Goal: Information Seeking & Learning: Learn about a topic

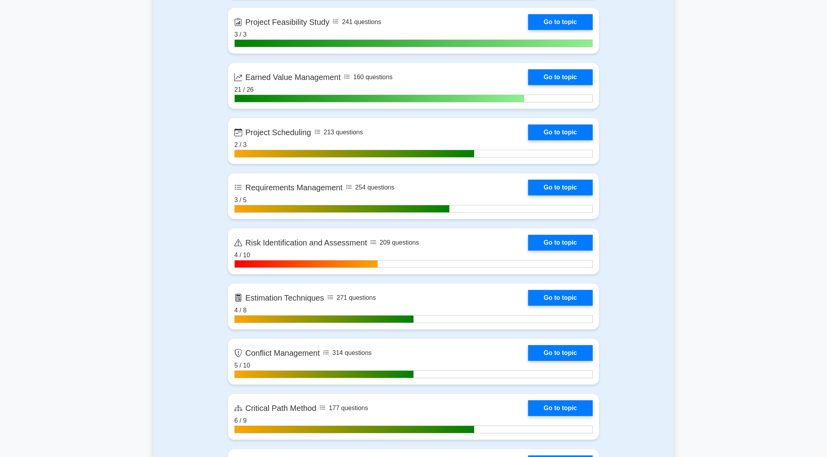
scroll to position [1221, 0]
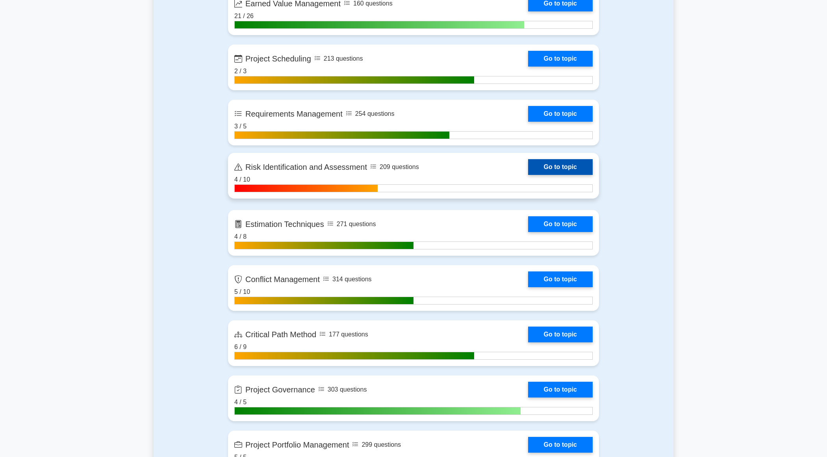
click at [528, 167] on link "Go to topic" at bounding box center [560, 167] width 65 height 16
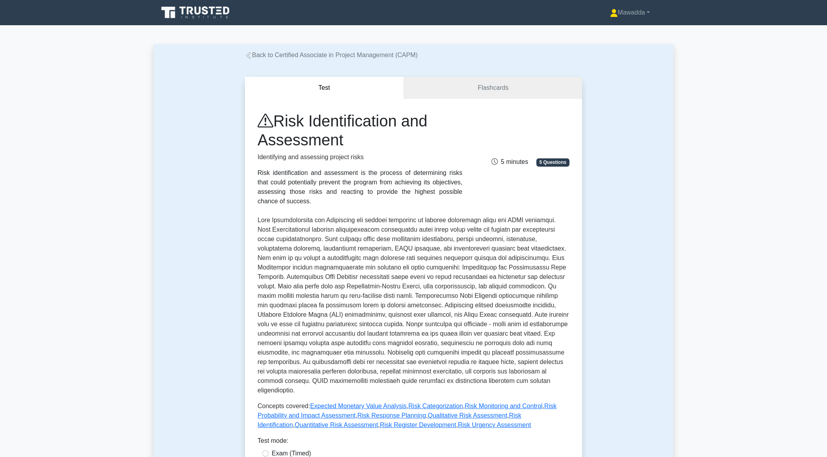
click at [341, 117] on h1 "Risk Identification and Assessment" at bounding box center [359, 130] width 205 height 38
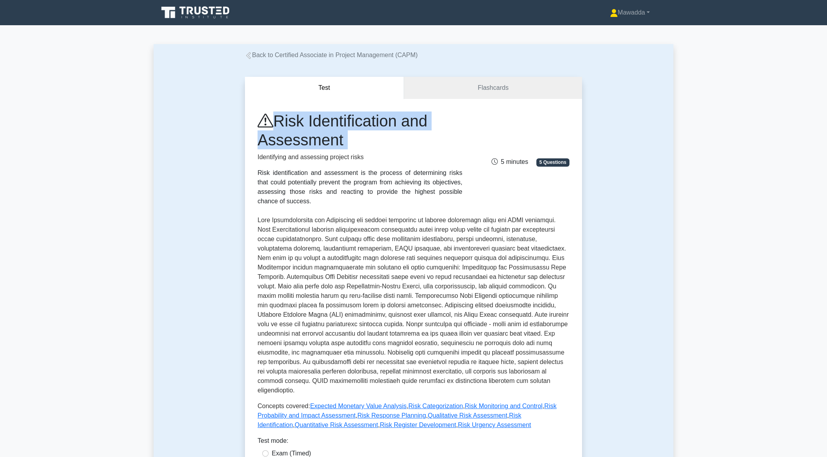
copy div "Risk Identification and Assessment"
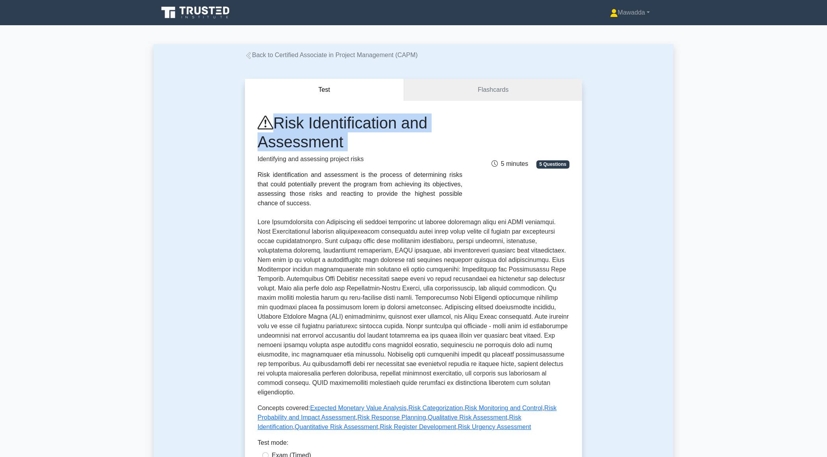
click at [207, 15] on icon at bounding box center [196, 12] width 76 height 15
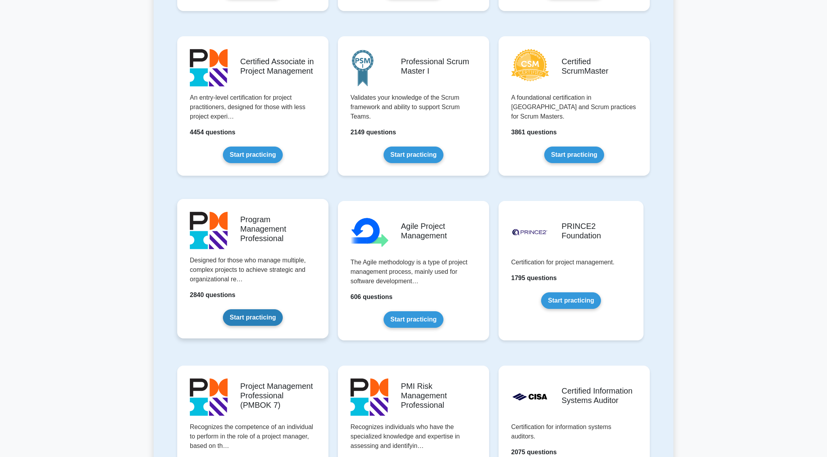
scroll to position [346, 0]
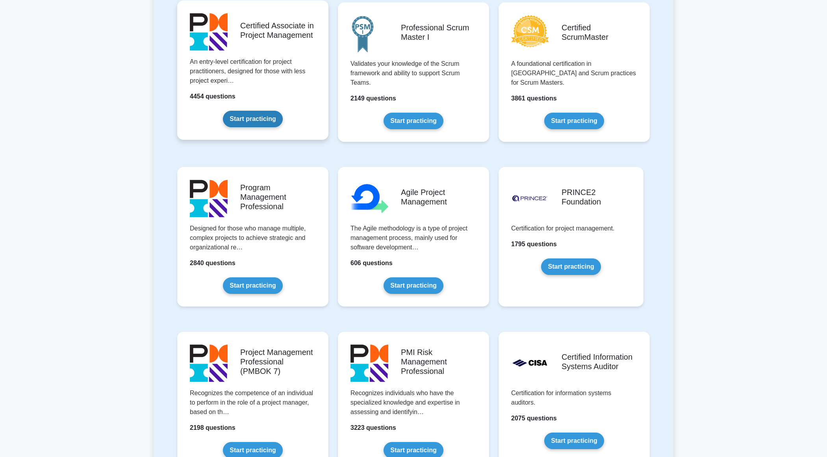
click at [261, 121] on link "Start practicing" at bounding box center [252, 119] width 59 height 17
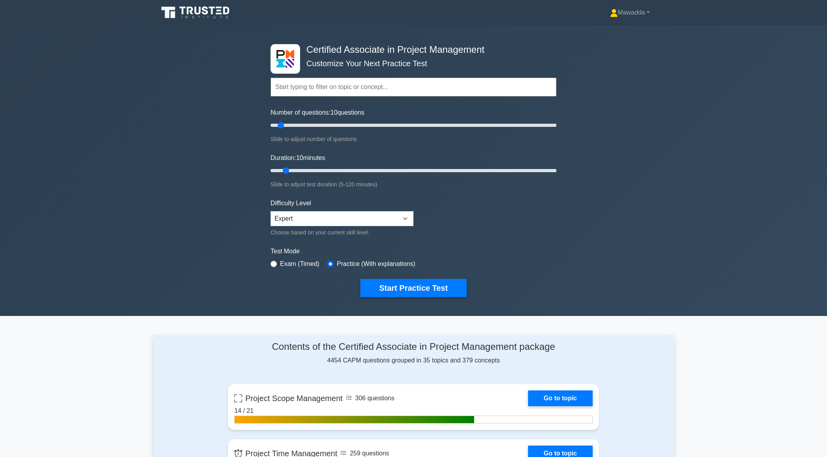
click at [319, 89] on input "text" at bounding box center [413, 87] width 286 height 19
paste input "Risk Identification and Assessment"
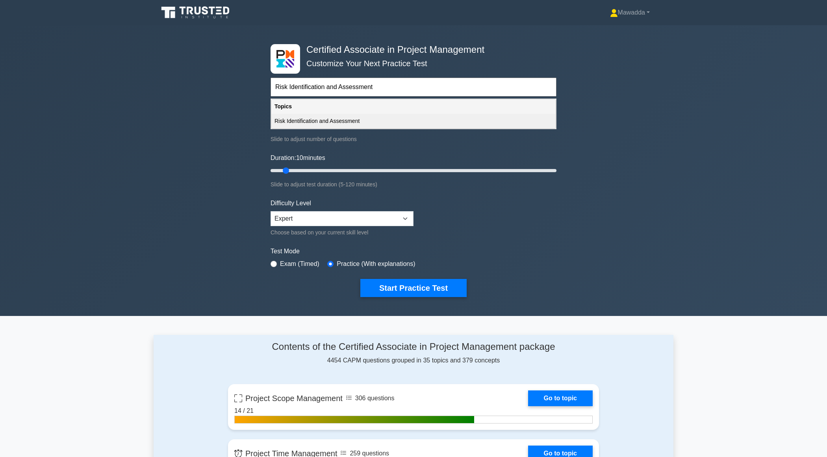
click at [319, 121] on div "Risk Identification and Assessment" at bounding box center [413, 121] width 284 height 15
type input "Risk Identification and Assessment"
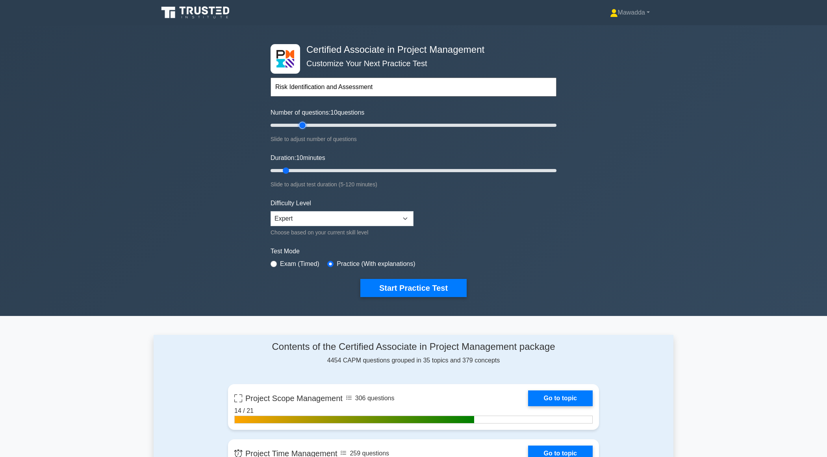
type input "25"
click at [302, 124] on input "Number of questions: 10 questions" at bounding box center [413, 124] width 286 height 9
click at [303, 169] on input "Duration: 10 minutes" at bounding box center [413, 170] width 286 height 9
type input "20"
click at [308, 169] on input "Duration: 15 minutes" at bounding box center [413, 170] width 286 height 9
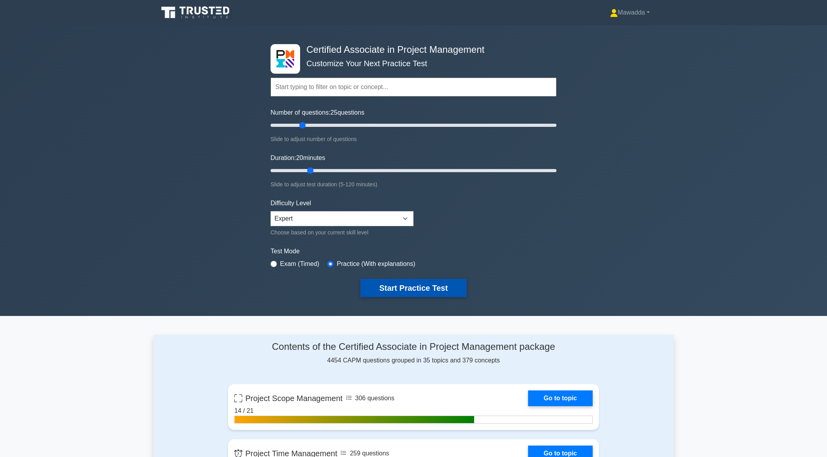
click at [384, 291] on button "Start Practice Test" at bounding box center [413, 288] width 106 height 18
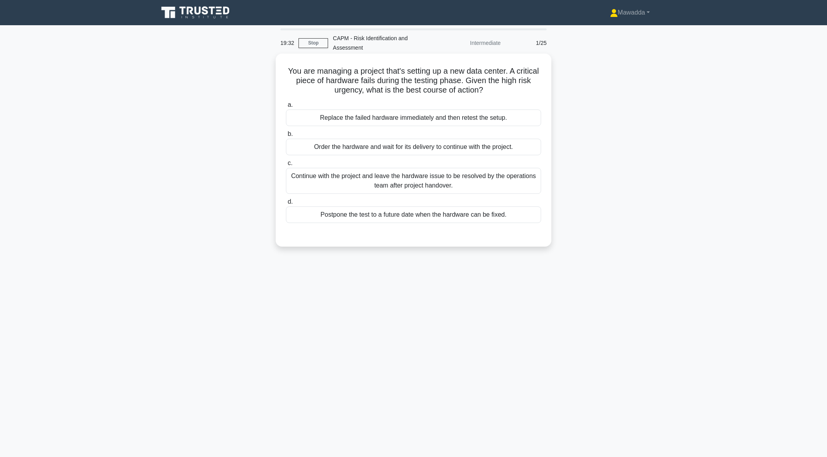
click at [479, 113] on div "Replace the failed hardware immediately and then retest the setup." at bounding box center [413, 117] width 255 height 17
click at [286, 107] on input "a. Replace the failed hardware immediately and then retest the setup." at bounding box center [286, 104] width 0 height 5
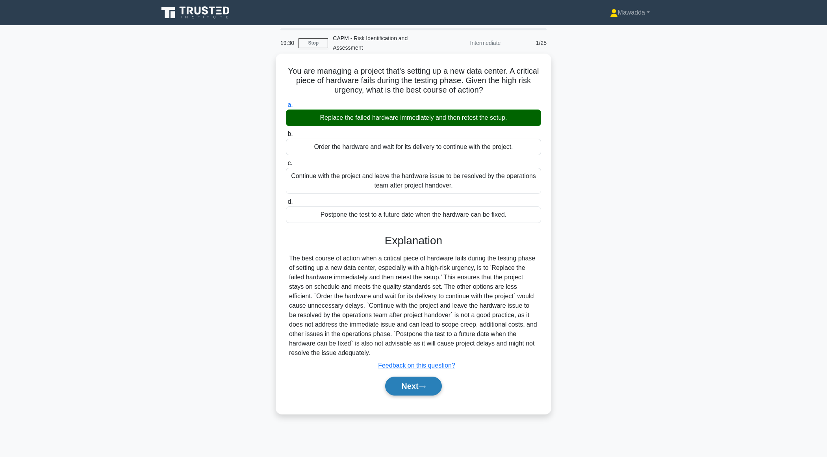
click at [403, 386] on button "Next" at bounding box center [413, 385] width 56 height 19
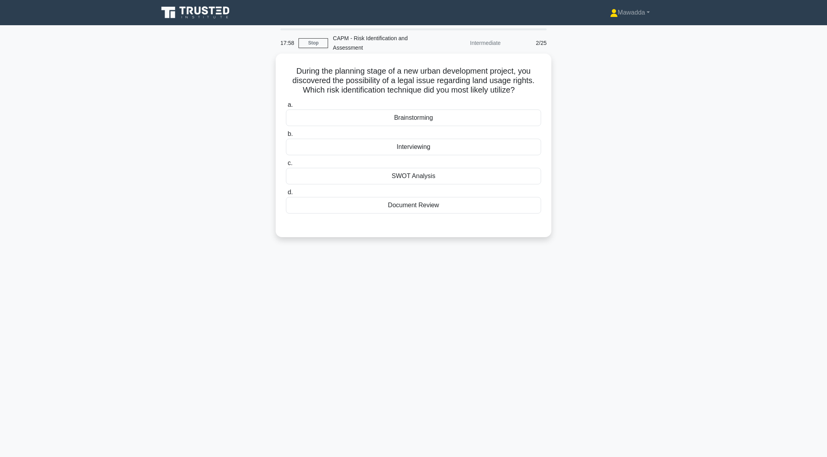
click at [453, 81] on h5 "During the planning stage of a new urban development project, you discovered th…" at bounding box center [413, 80] width 257 height 29
click at [452, 123] on div "Brainstorming" at bounding box center [413, 117] width 255 height 17
click at [286, 107] on input "a. Brainstorming" at bounding box center [286, 104] width 0 height 5
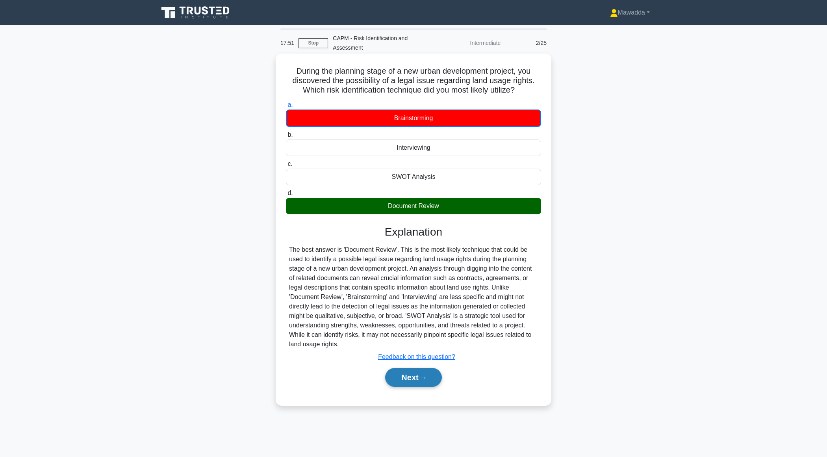
click at [400, 383] on button "Next" at bounding box center [413, 377] width 56 height 19
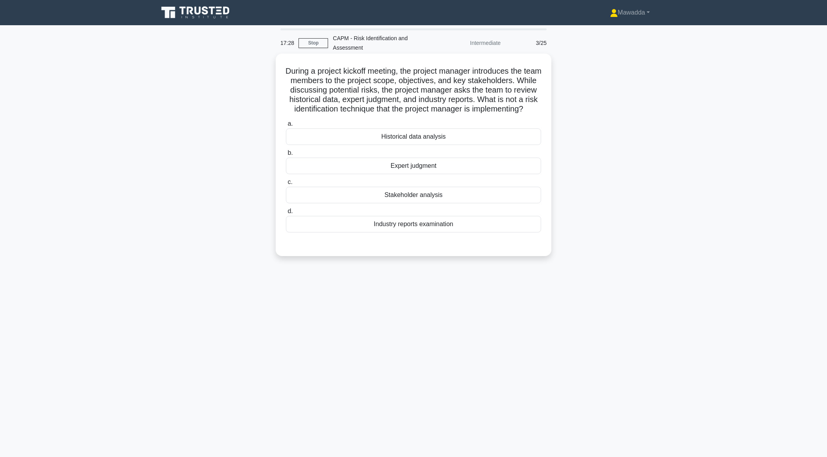
click at [424, 145] on div "Historical data analysis" at bounding box center [413, 136] width 255 height 17
click at [286, 126] on input "a. Historical data analysis" at bounding box center [286, 123] width 0 height 5
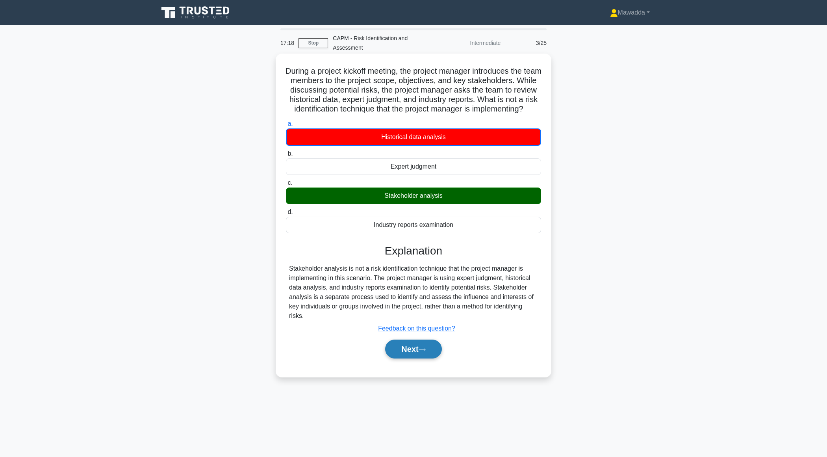
click at [410, 358] on button "Next" at bounding box center [413, 348] width 56 height 19
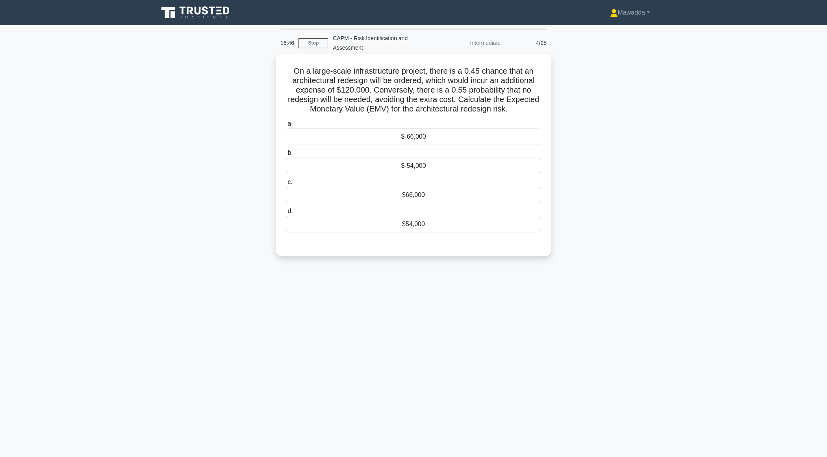
click at [416, 223] on div "$54,000" at bounding box center [413, 224] width 255 height 17
click at [286, 214] on input "d. $54,000" at bounding box center [286, 211] width 0 height 5
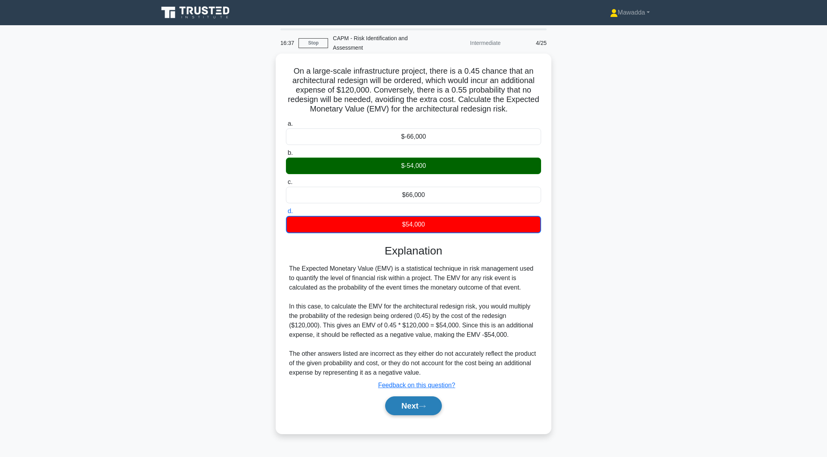
click at [402, 413] on button "Next" at bounding box center [413, 405] width 56 height 19
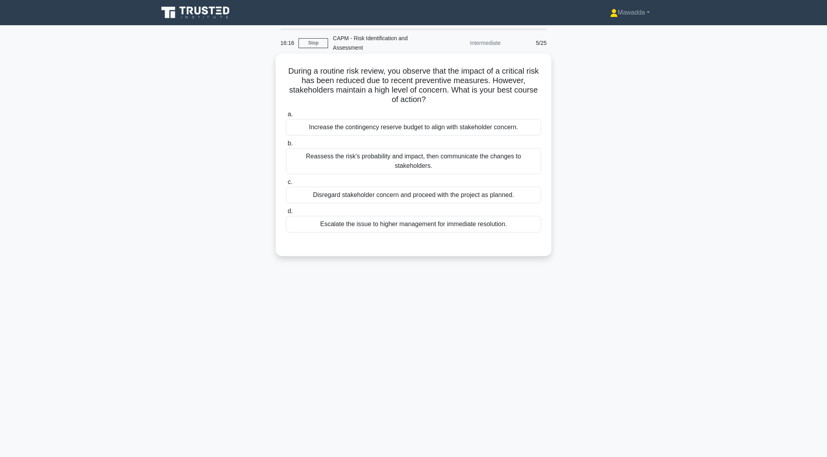
click at [481, 167] on div "Reassess the risk's probability and impact, then communicate the changes to sta…" at bounding box center [413, 161] width 255 height 26
click at [286, 146] on input "b. Reassess the risk's probability and impact, then communicate the changes to …" at bounding box center [286, 143] width 0 height 5
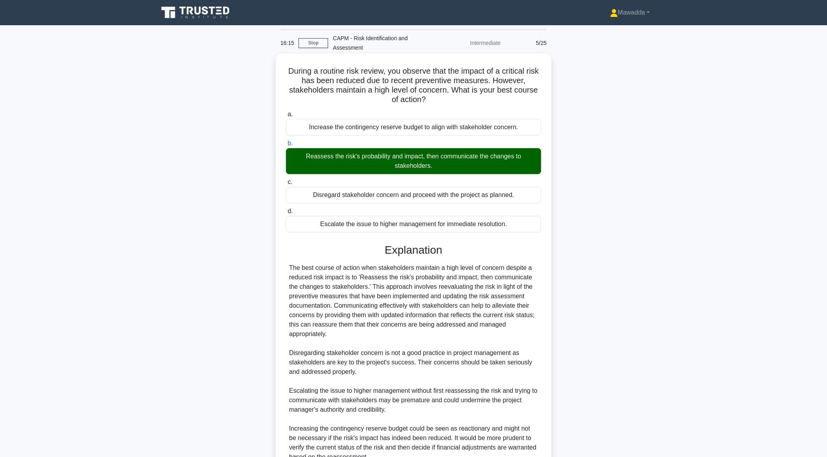
scroll to position [74, 0]
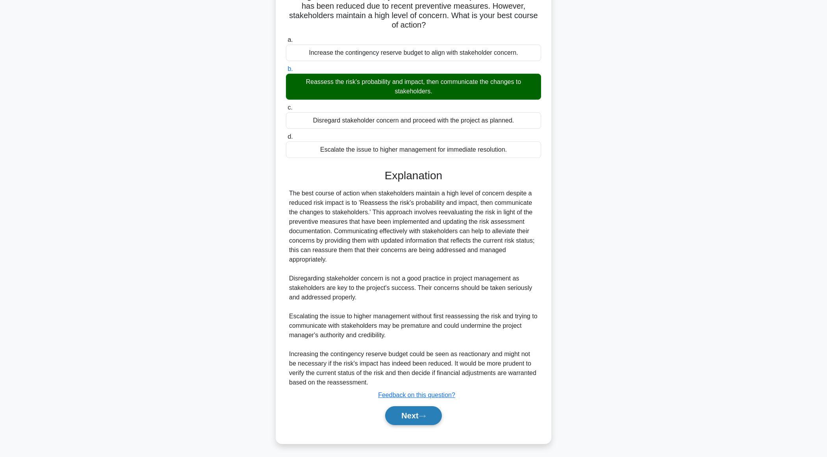
click at [394, 409] on button "Next" at bounding box center [413, 415] width 56 height 19
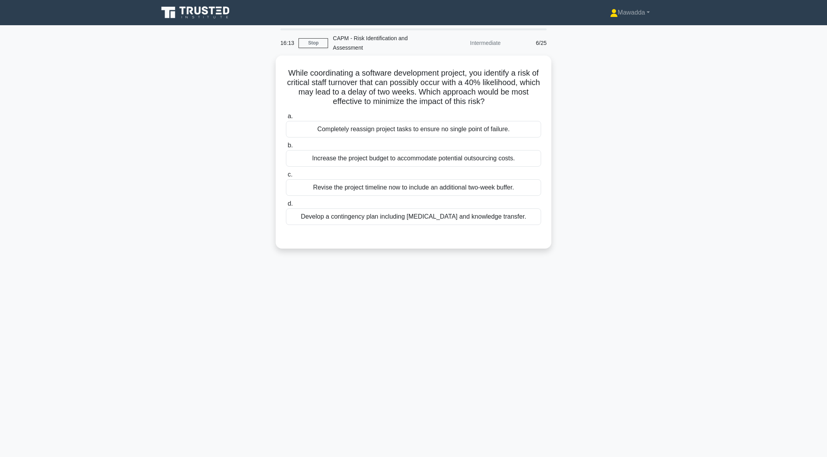
scroll to position [0, 0]
click at [493, 191] on div "Revise the project timeline now to include an additional two-week buffer." at bounding box center [413, 185] width 255 height 17
click at [286, 175] on input "c. Revise the project timeline now to include an additional two-week buffer." at bounding box center [286, 172] width 0 height 5
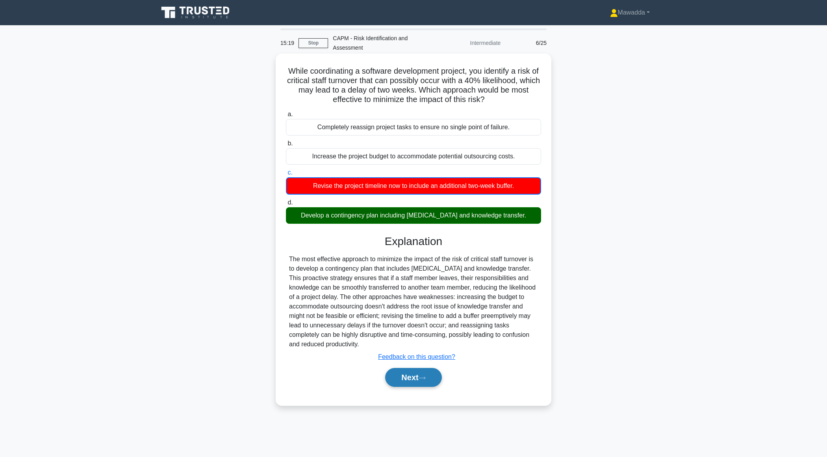
click at [409, 383] on button "Next" at bounding box center [413, 377] width 56 height 19
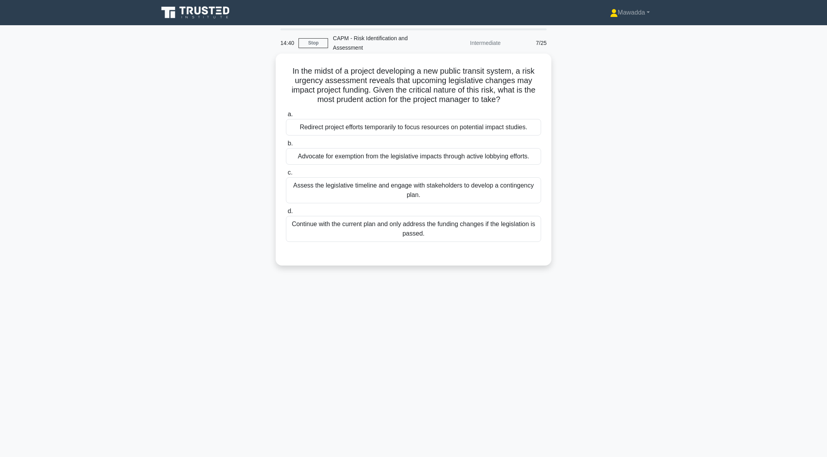
click at [459, 192] on div "Assess the legislative timeline and engage with stakeholders to develop a conti…" at bounding box center [413, 190] width 255 height 26
click at [286, 175] on input "c. Assess the legislative timeline and engage with stakeholders to develop a co…" at bounding box center [286, 172] width 0 height 5
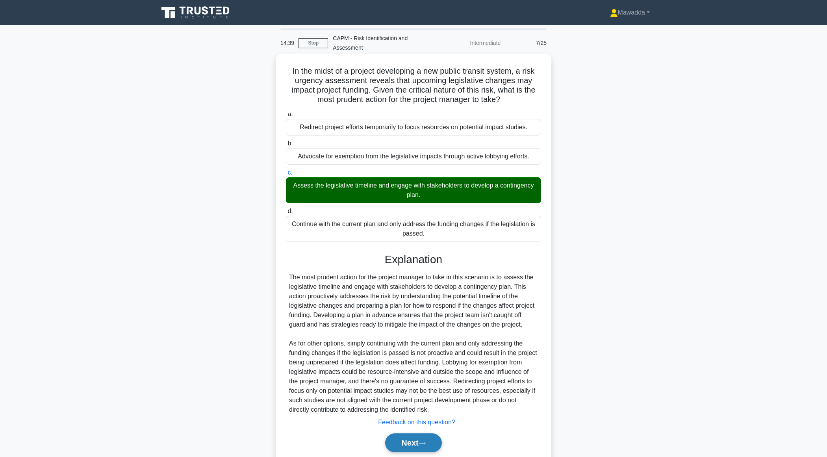
click at [394, 440] on button "Next" at bounding box center [413, 442] width 56 height 19
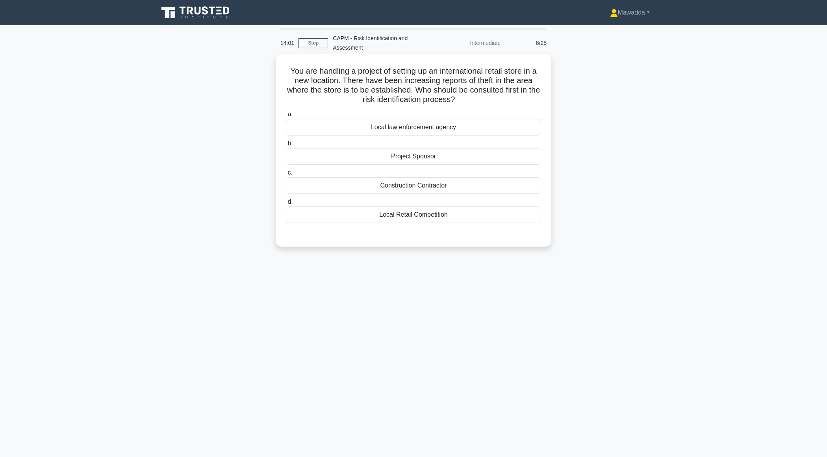
click at [474, 126] on div "Local law enforcement agency" at bounding box center [413, 127] width 255 height 17
click at [286, 117] on input "a. Local law enforcement agency" at bounding box center [286, 114] width 0 height 5
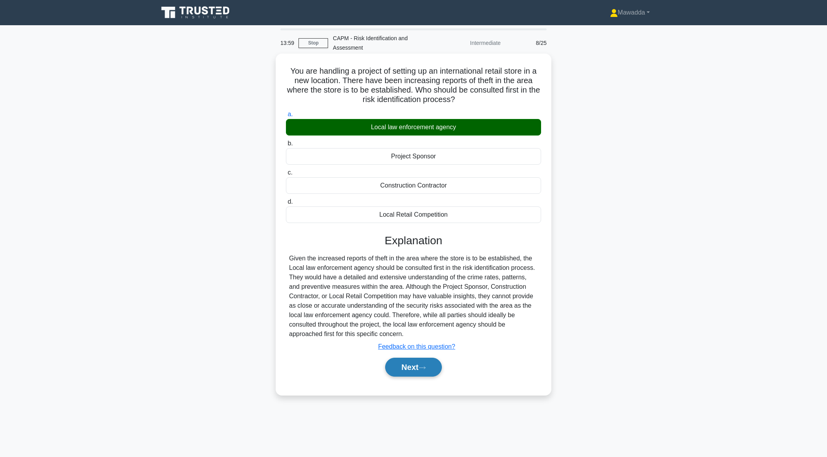
click at [402, 374] on button "Next" at bounding box center [413, 366] width 56 height 19
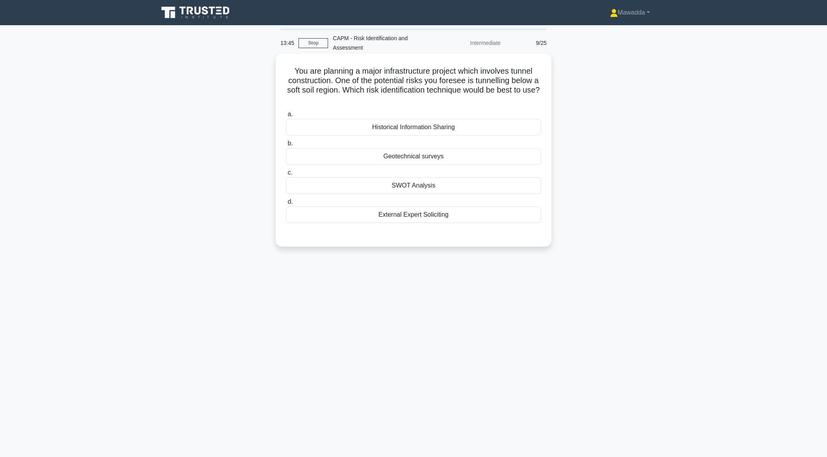
click at [452, 159] on div "Geotechnical surveys" at bounding box center [413, 156] width 255 height 17
click at [286, 146] on input "b. Geotechnical surveys" at bounding box center [286, 143] width 0 height 5
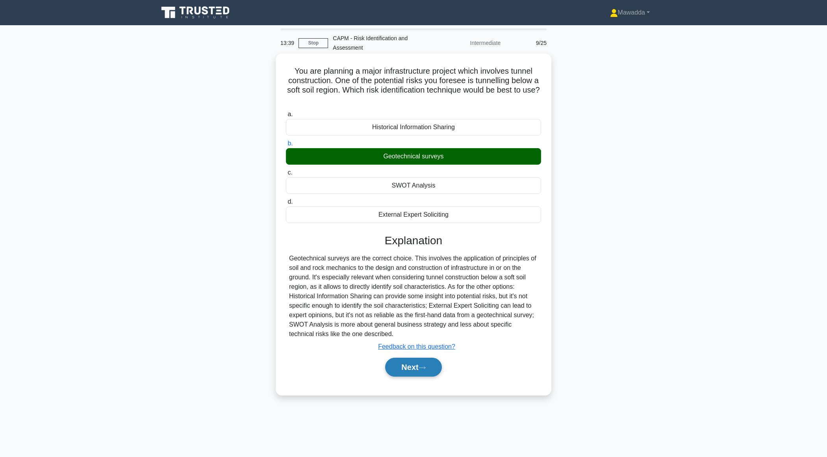
click at [403, 373] on button "Next" at bounding box center [413, 366] width 56 height 19
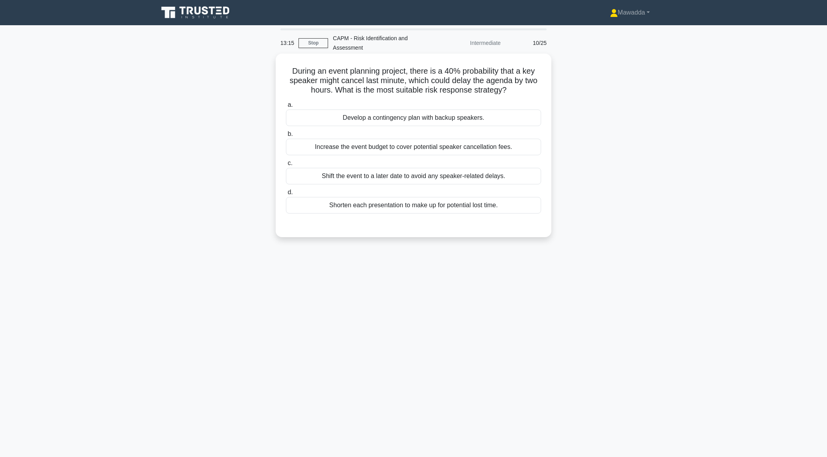
click at [504, 117] on div "Develop a contingency plan with backup speakers." at bounding box center [413, 117] width 255 height 17
click at [286, 107] on input "a. Develop a contingency plan with backup speakers." at bounding box center [286, 104] width 0 height 5
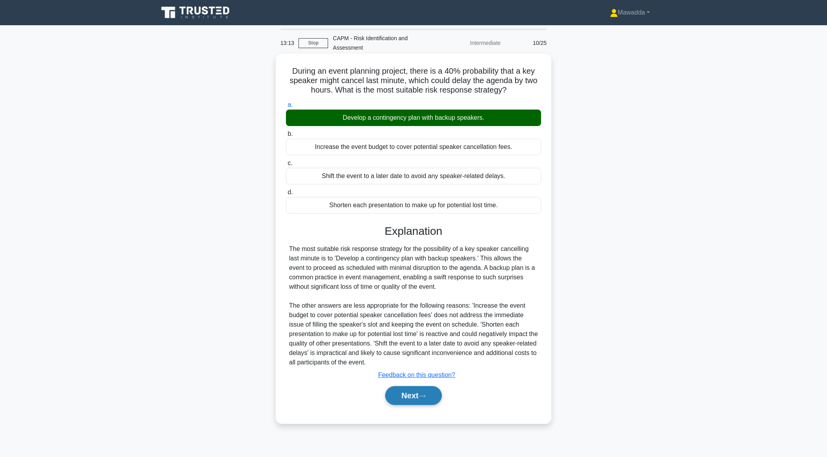
click at [401, 390] on button "Next" at bounding box center [413, 395] width 56 height 19
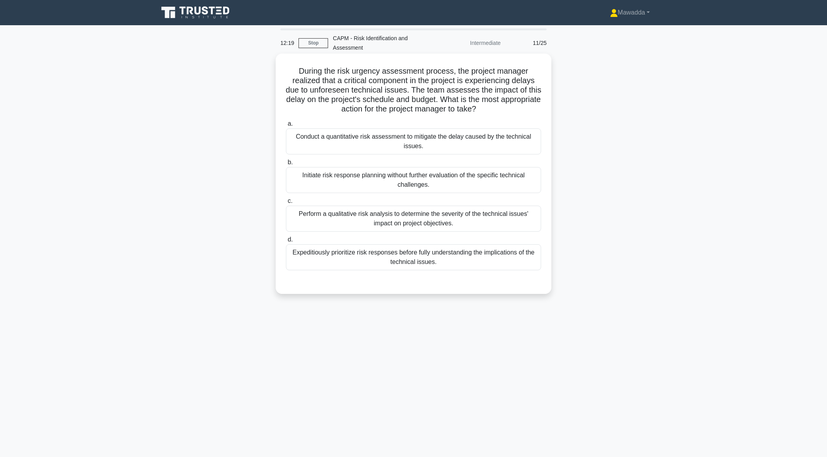
click at [459, 223] on div "Perform a qualitative risk analysis to determine the severity of the technical …" at bounding box center [413, 218] width 255 height 26
click at [286, 204] on input "c. Perform a qualitative risk analysis to determine the severity of the technic…" at bounding box center [286, 200] width 0 height 5
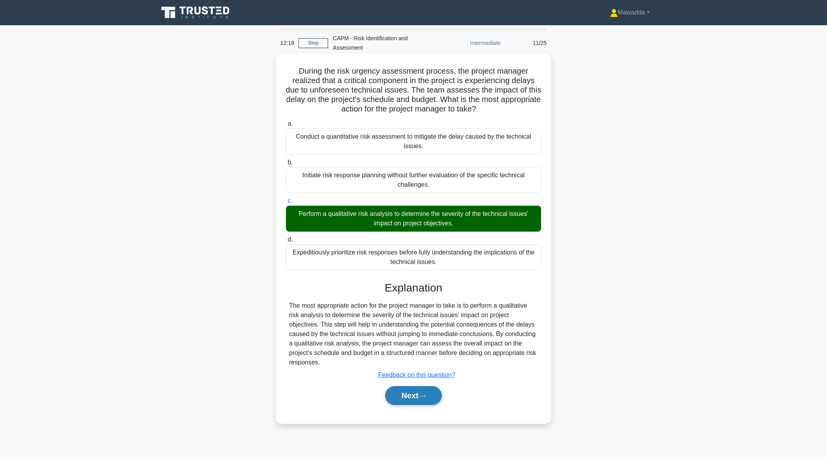
click at [396, 394] on button "Next" at bounding box center [413, 395] width 56 height 19
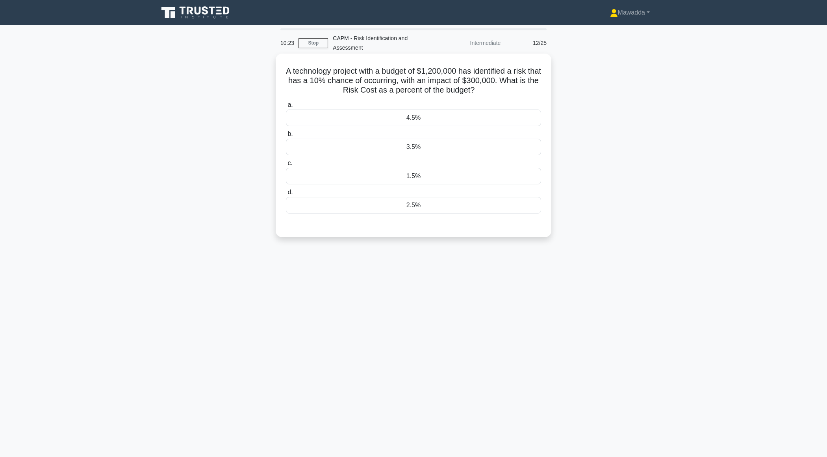
click at [429, 119] on div "4.5%" at bounding box center [413, 117] width 255 height 17
click at [286, 107] on input "a. 4.5%" at bounding box center [286, 104] width 0 height 5
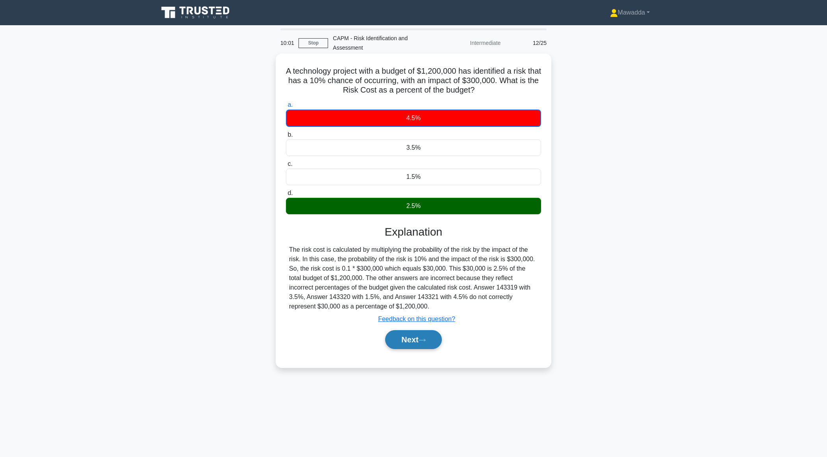
click at [397, 339] on button "Next" at bounding box center [413, 339] width 56 height 19
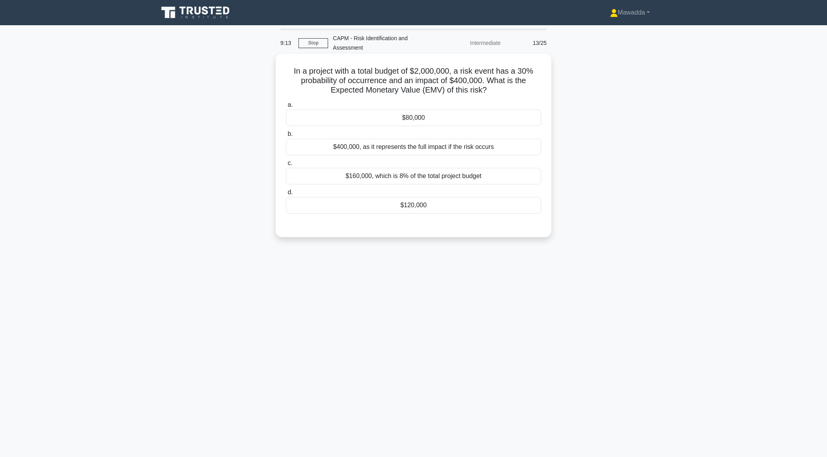
click at [422, 151] on div "$400,000, as it represents the full impact if the risk occurs" at bounding box center [413, 147] width 255 height 17
click at [286, 137] on input "b. $400,000, as it represents the full impact if the risk occurs" at bounding box center [286, 133] width 0 height 5
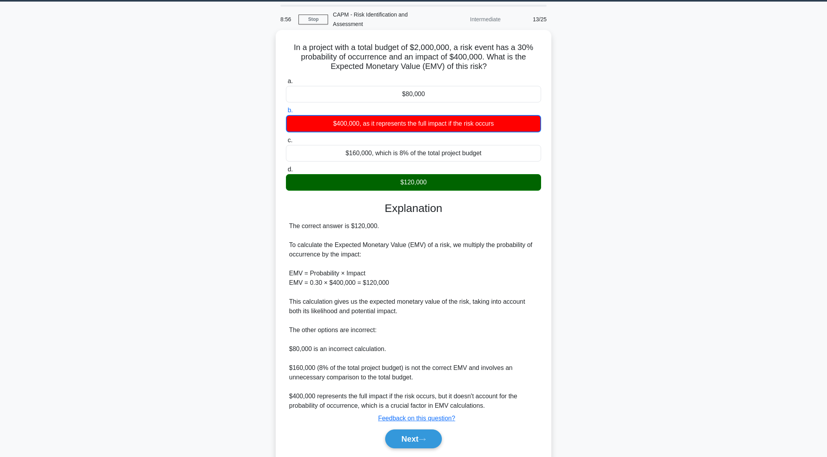
scroll to position [20, 0]
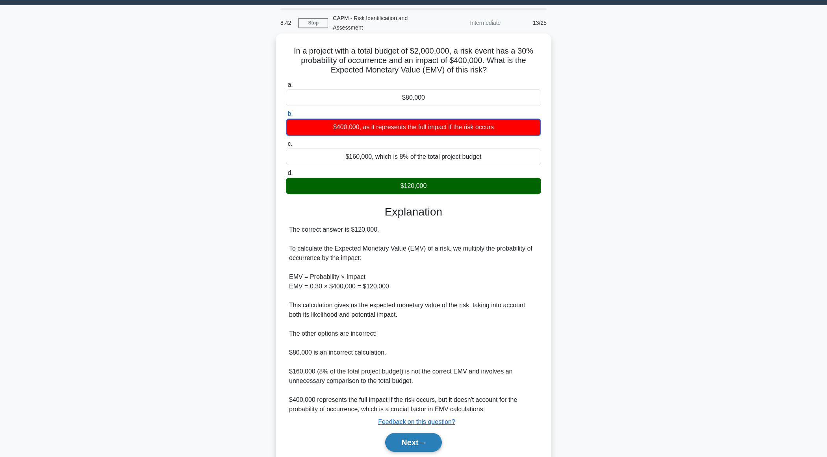
click at [407, 440] on button "Next" at bounding box center [413, 442] width 56 height 19
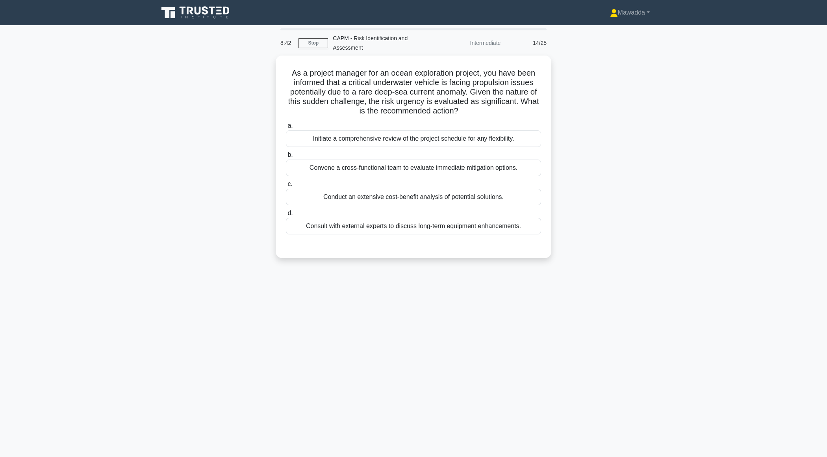
scroll to position [0, 0]
click at [309, 45] on link "Stop" at bounding box center [313, 43] width 30 height 10
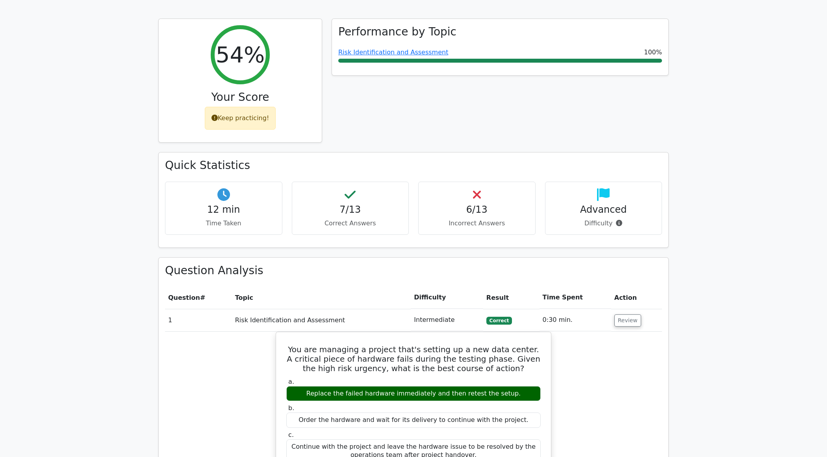
scroll to position [41, 0]
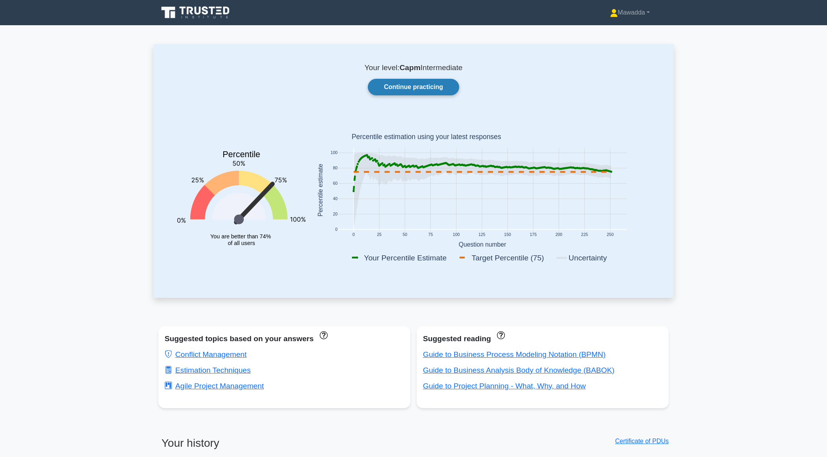
click at [393, 85] on link "Continue practicing" at bounding box center [413, 87] width 91 height 17
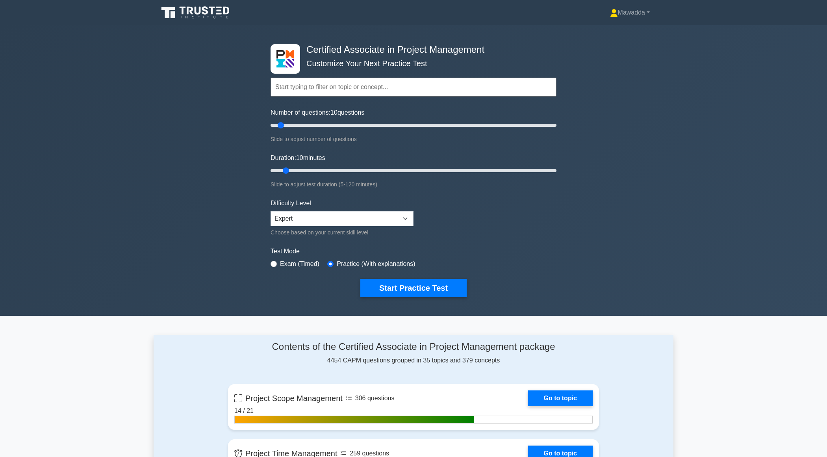
click at [355, 91] on input "text" at bounding box center [413, 87] width 286 height 19
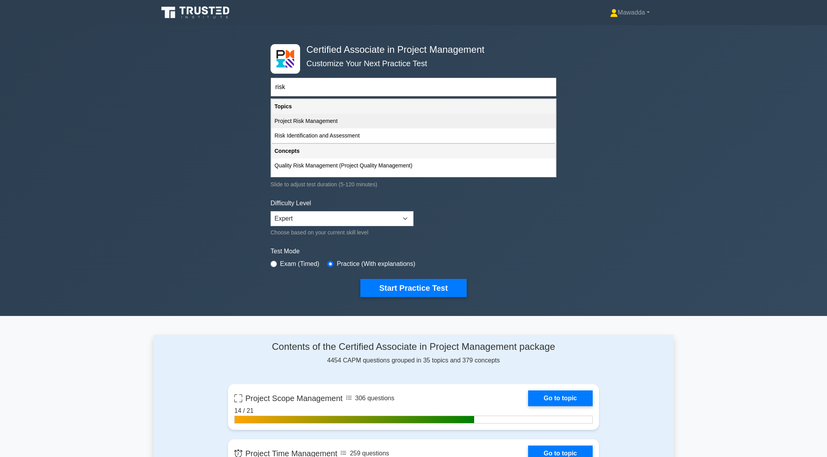
click at [355, 125] on div "Project Risk Management" at bounding box center [413, 121] width 284 height 15
type input "Project Risk Management"
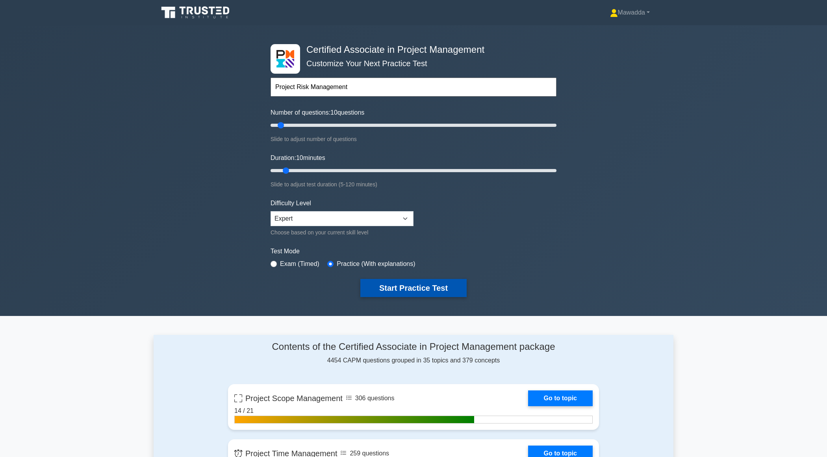
click at [377, 282] on button "Start Practice Test" at bounding box center [413, 288] width 106 height 18
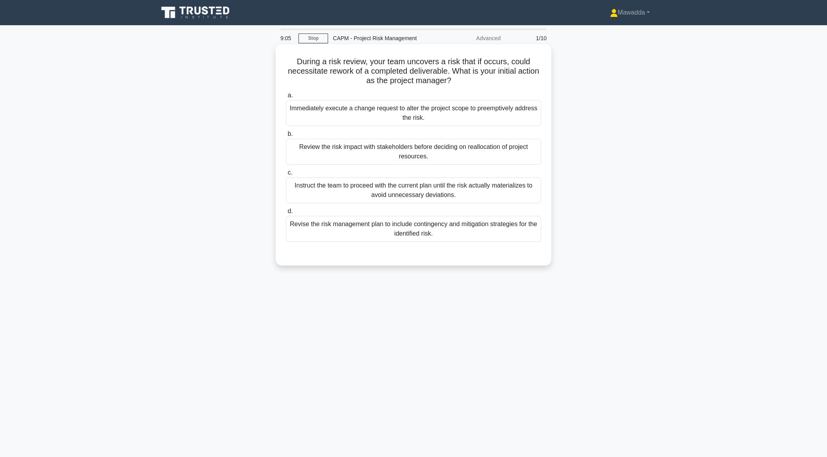
click at [451, 224] on div "Revise the risk management plan to include contingency and mitigation strategie…" at bounding box center [413, 229] width 255 height 26
click at [286, 214] on input "d. Revise the risk management plan to include contingency and mitigation strate…" at bounding box center [286, 211] width 0 height 5
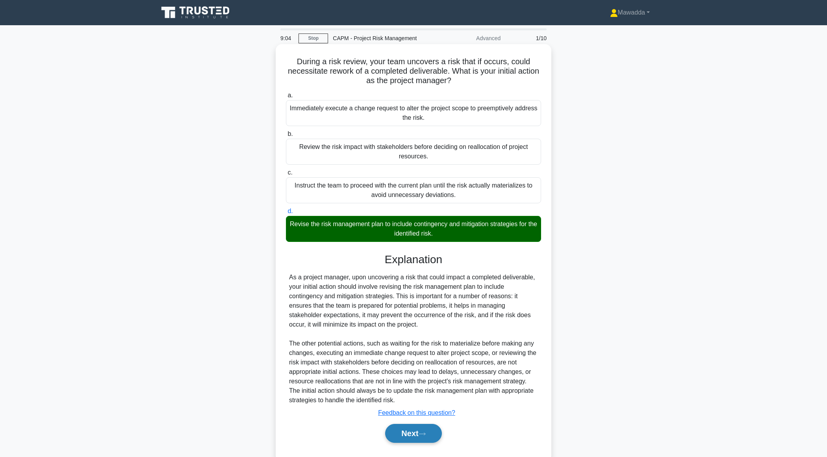
click at [403, 430] on button "Next" at bounding box center [413, 433] width 56 height 19
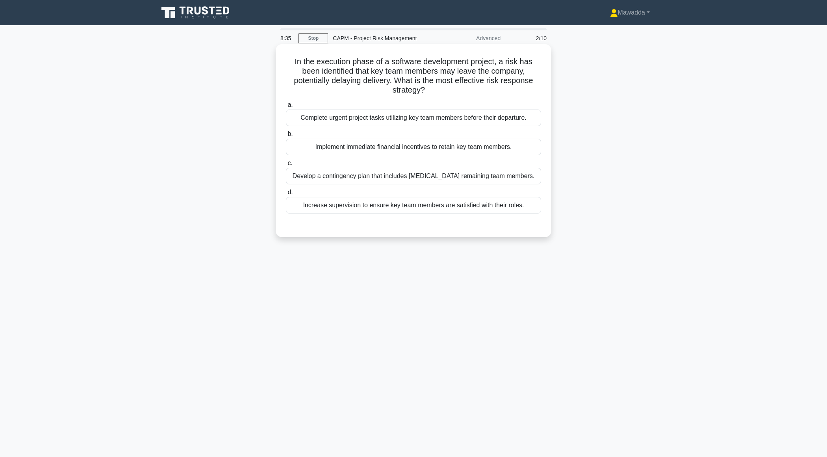
click at [450, 180] on div "Develop a contingency plan that includes [MEDICAL_DATA] remaining team members." at bounding box center [413, 176] width 255 height 17
click at [286, 166] on input "c. Develop a contingency plan that includes [MEDICAL_DATA] remaining team membe…" at bounding box center [286, 163] width 0 height 5
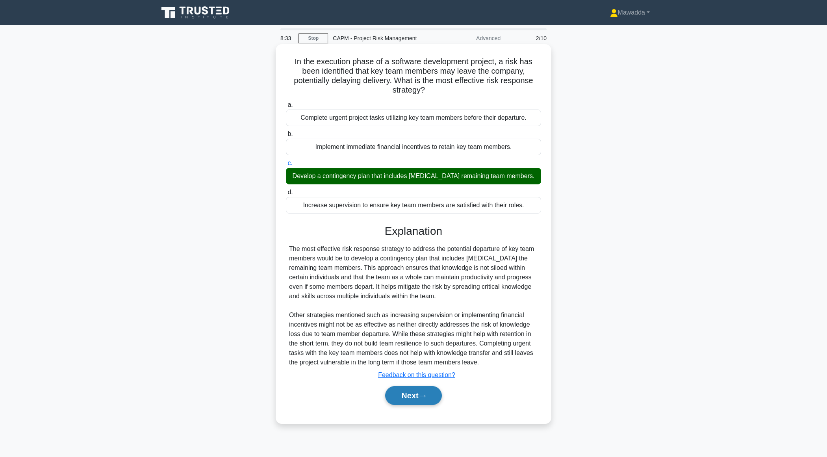
click at [392, 389] on button "Next" at bounding box center [413, 395] width 56 height 19
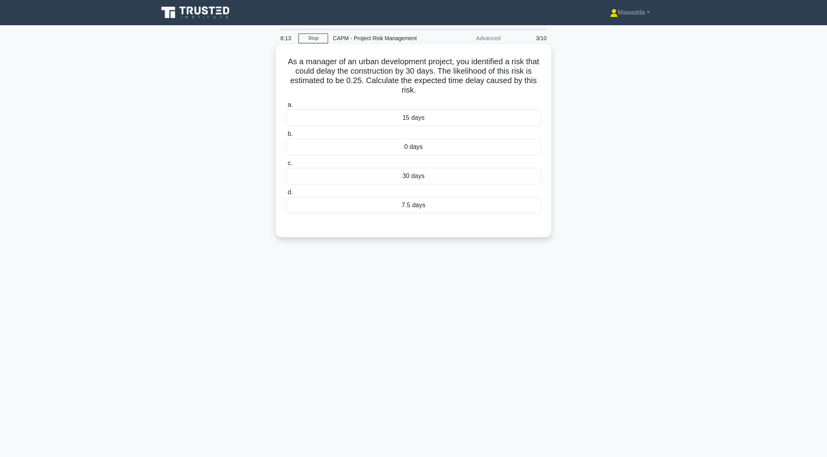
click at [422, 176] on div "30 days" at bounding box center [413, 176] width 255 height 17
click at [286, 166] on input "c. 30 days" at bounding box center [286, 163] width 0 height 5
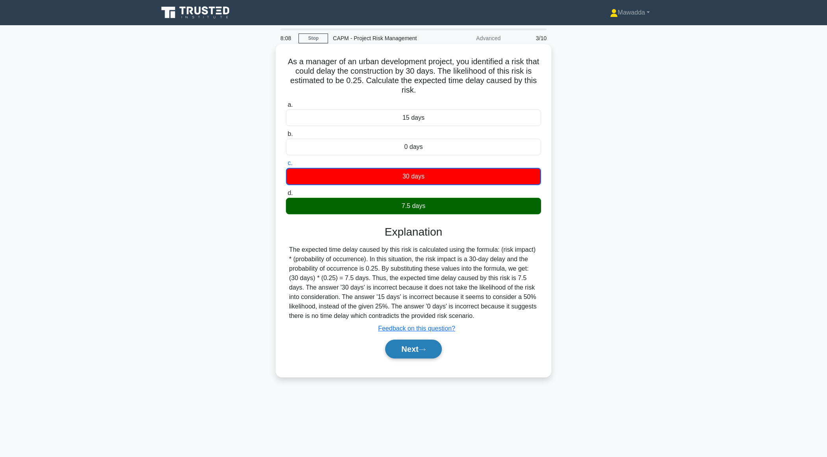
click at [412, 350] on button "Next" at bounding box center [413, 348] width 56 height 19
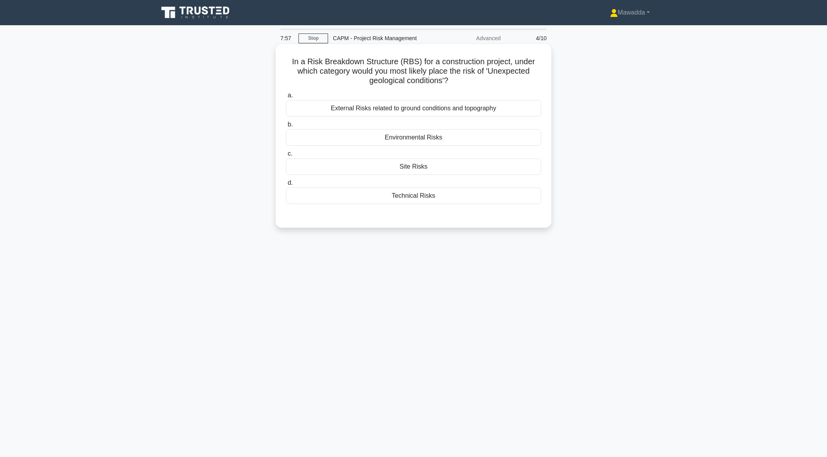
click at [403, 112] on div "External Risks related to ground conditions and topography" at bounding box center [413, 108] width 255 height 17
click at [286, 98] on input "a. External Risks related to ground conditions and topography" at bounding box center [286, 95] width 0 height 5
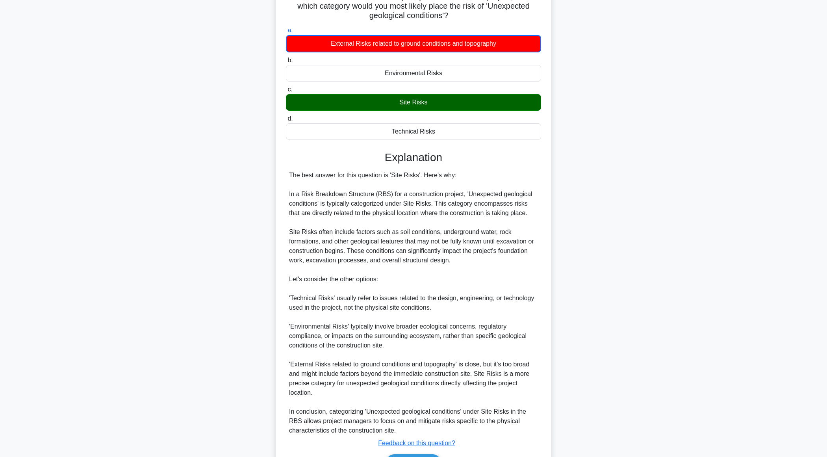
scroll to position [113, 0]
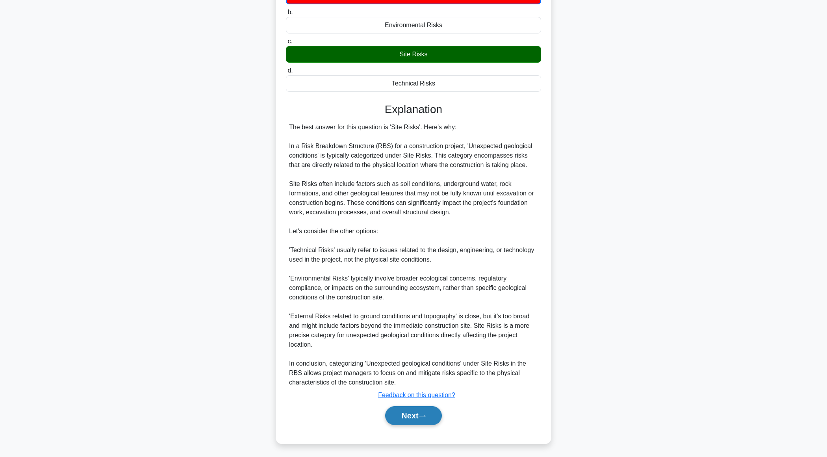
click at [403, 419] on button "Next" at bounding box center [413, 415] width 56 height 19
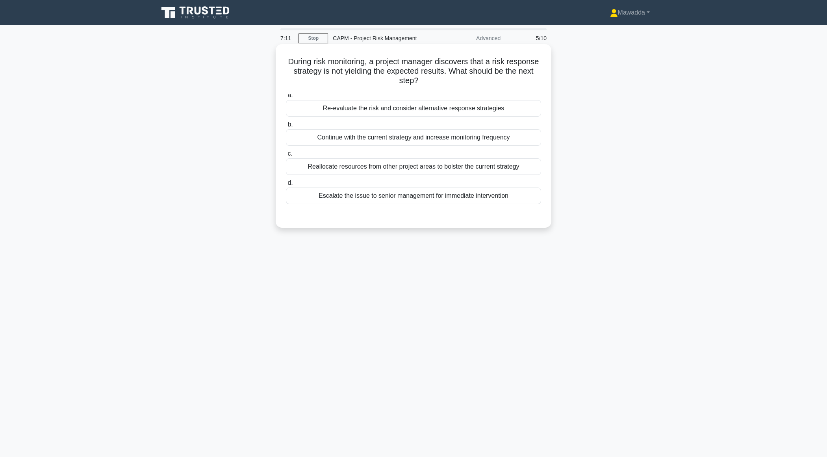
click at [459, 111] on div "Re-evaluate the risk and consider alternative response strategies" at bounding box center [413, 108] width 255 height 17
click at [286, 98] on input "a. Re-evaluate the risk and consider alternative response strategies" at bounding box center [286, 95] width 0 height 5
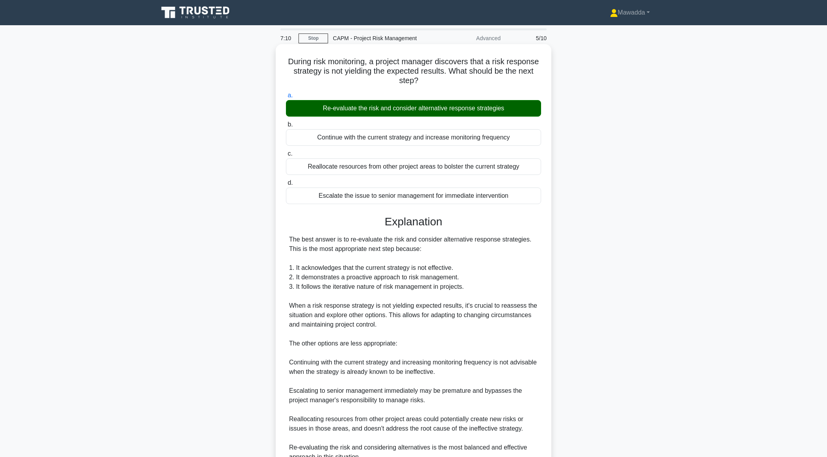
scroll to position [74, 0]
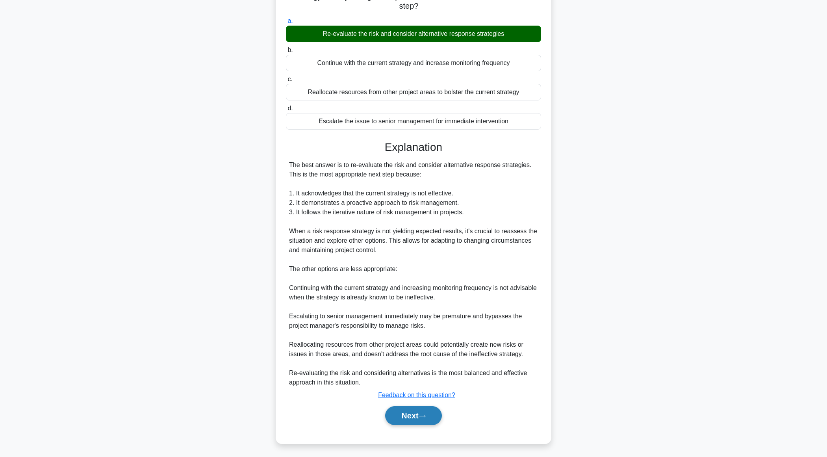
click at [394, 410] on button "Next" at bounding box center [413, 415] width 56 height 19
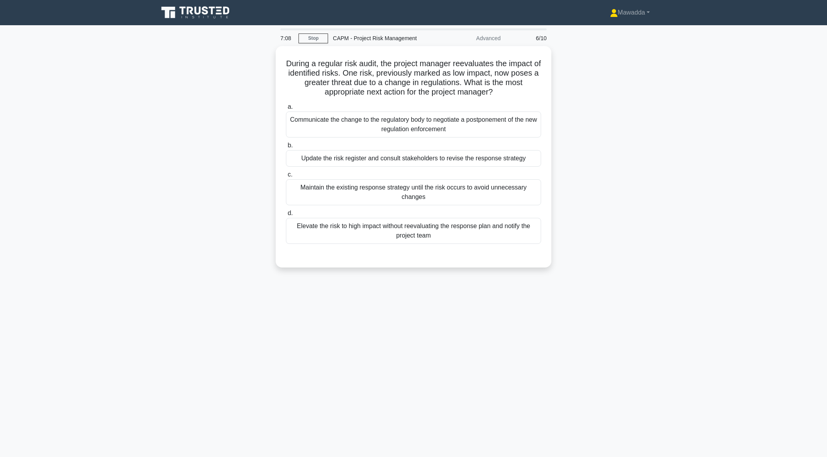
scroll to position [0, 0]
click at [434, 161] on div "Update the risk register and consult stakeholders to revise the response strate…" at bounding box center [413, 156] width 255 height 17
click at [286, 146] on input "b. Update the risk register and consult stakeholders to revise the response str…" at bounding box center [286, 143] width 0 height 5
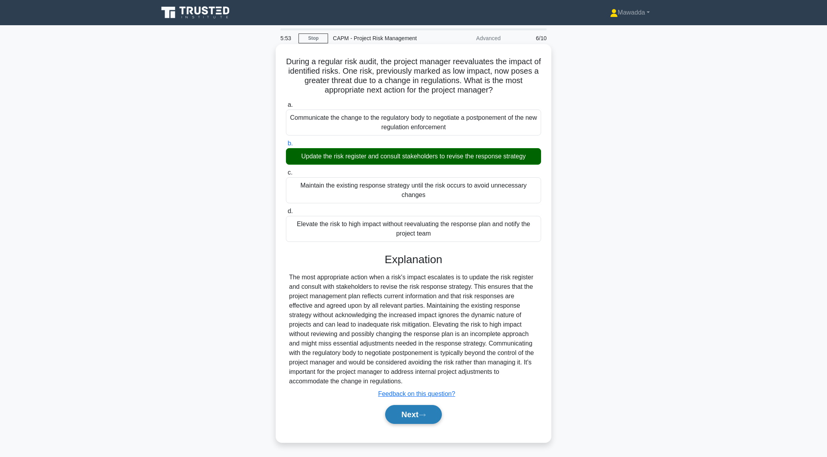
click at [405, 421] on button "Next" at bounding box center [413, 414] width 56 height 19
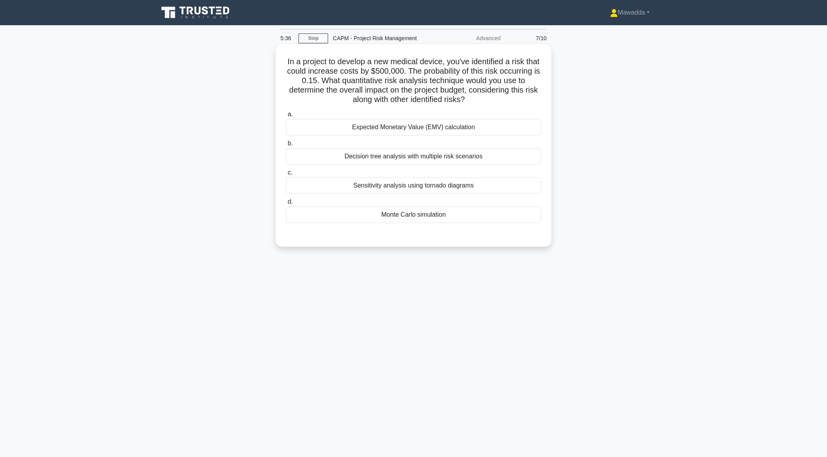
click at [437, 211] on div "Monte Carlo simulation" at bounding box center [413, 214] width 255 height 17
click at [286, 204] on input "d. Monte Carlo simulation" at bounding box center [286, 201] width 0 height 5
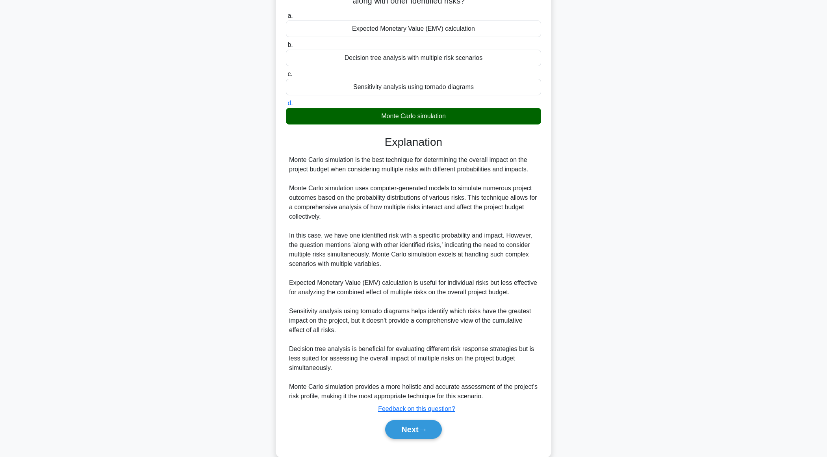
scroll to position [112, 0]
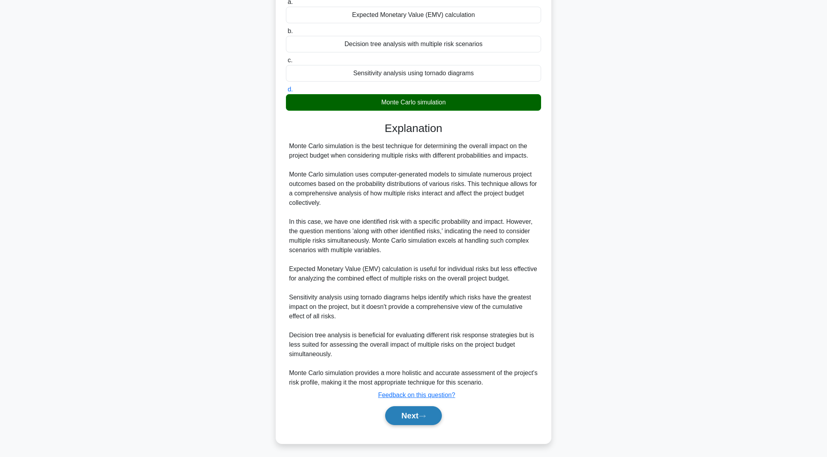
click at [405, 413] on button "Next" at bounding box center [413, 415] width 56 height 19
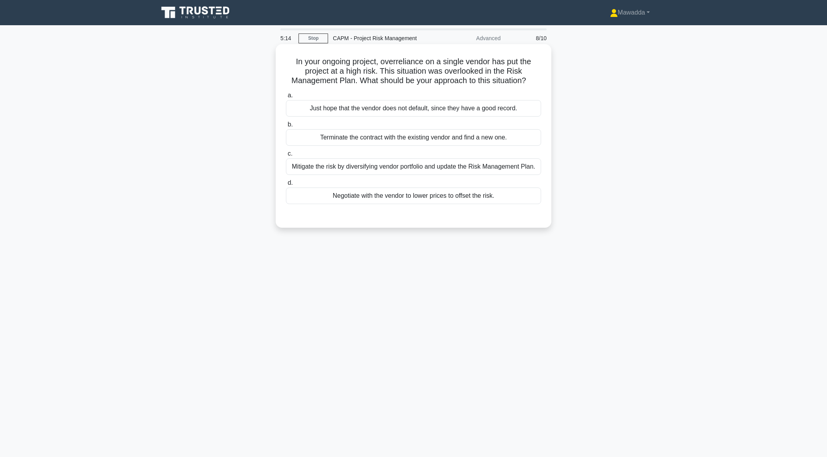
click at [408, 170] on div "Mitigate the risk by diversifying vendor portfolio and update the Risk Manageme…" at bounding box center [413, 166] width 255 height 17
click at [286, 156] on input "c. Mitigate the risk by diversifying vendor portfolio and update the Risk Manag…" at bounding box center [286, 153] width 0 height 5
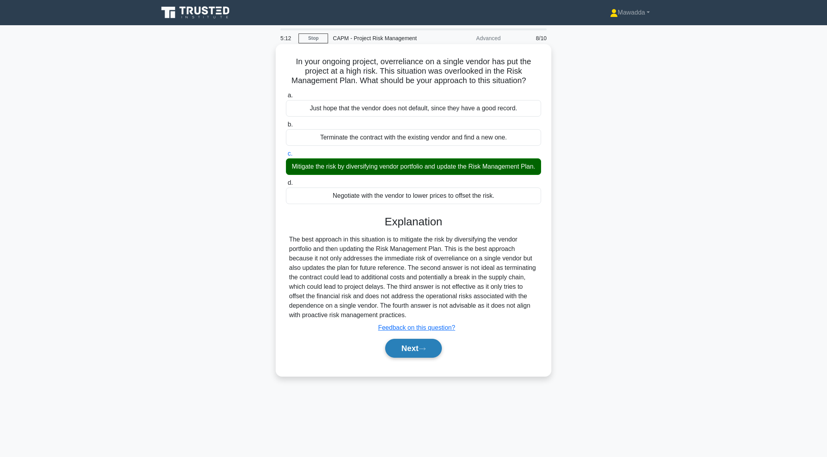
click at [400, 342] on button "Next" at bounding box center [413, 348] width 56 height 19
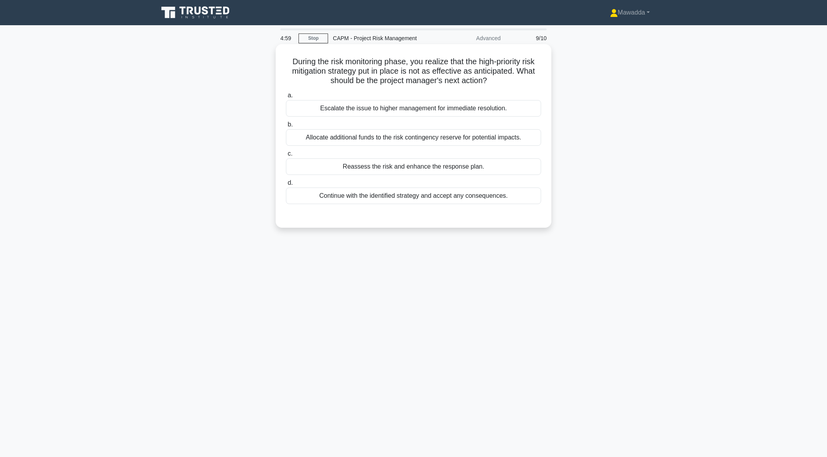
click at [432, 167] on div "Reassess the risk and enhance the response plan." at bounding box center [413, 166] width 255 height 17
click at [286, 156] on input "c. Reassess the risk and enhance the response plan." at bounding box center [286, 153] width 0 height 5
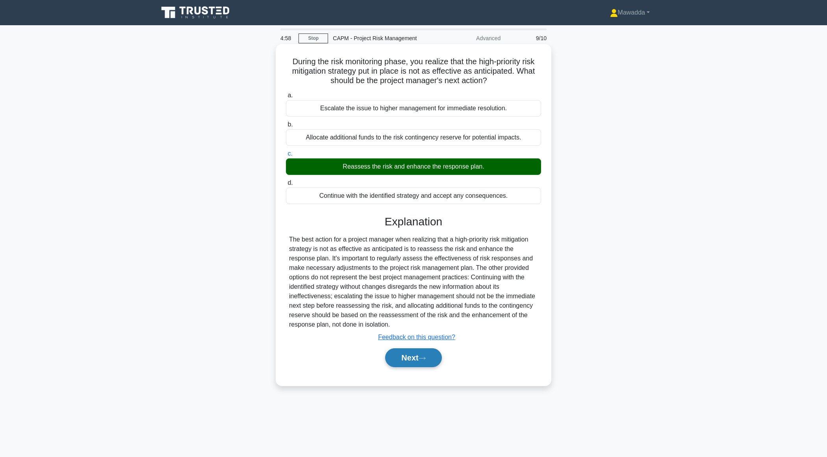
click at [395, 356] on button "Next" at bounding box center [413, 357] width 56 height 19
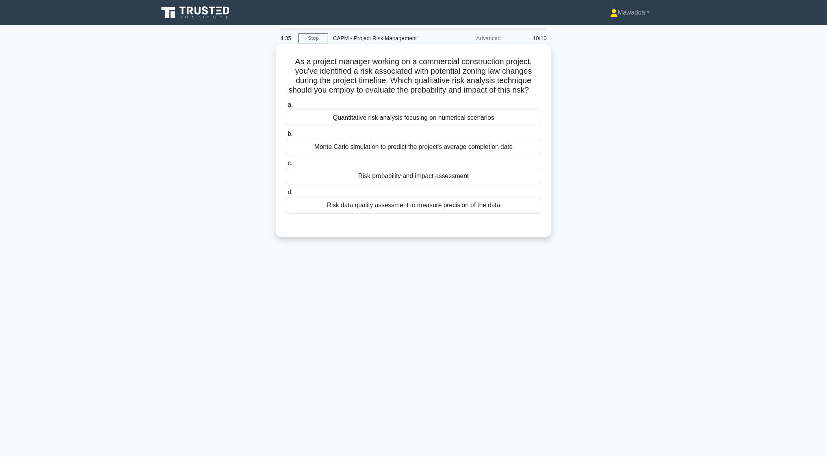
click at [406, 177] on div "Risk probability and impact assessment" at bounding box center [413, 176] width 255 height 17
click at [286, 166] on input "c. Risk probability and impact assessment" at bounding box center [286, 163] width 0 height 5
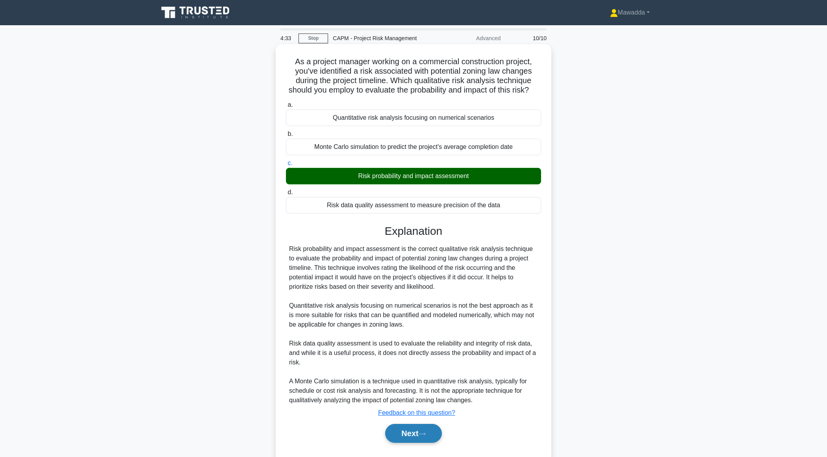
click at [396, 428] on button "Next" at bounding box center [413, 433] width 56 height 19
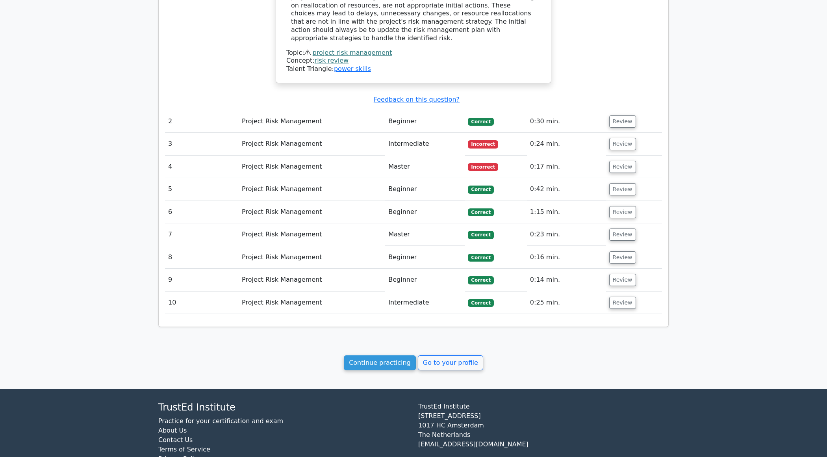
scroll to position [731, 0]
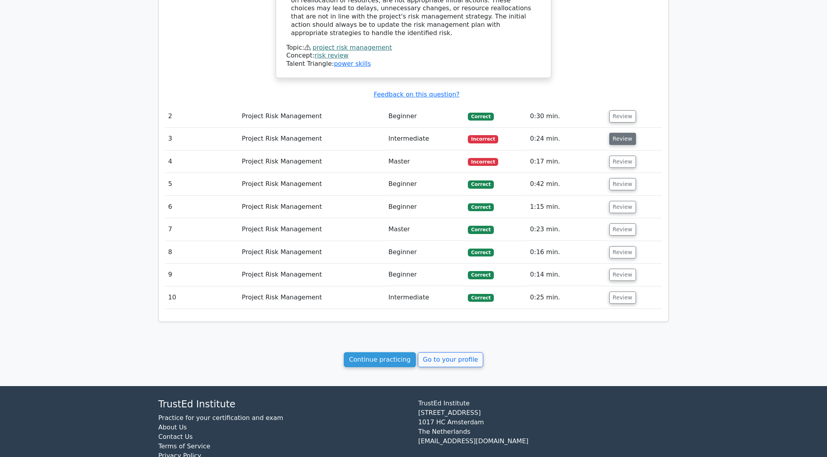
click at [614, 133] on button "Review" at bounding box center [622, 139] width 27 height 12
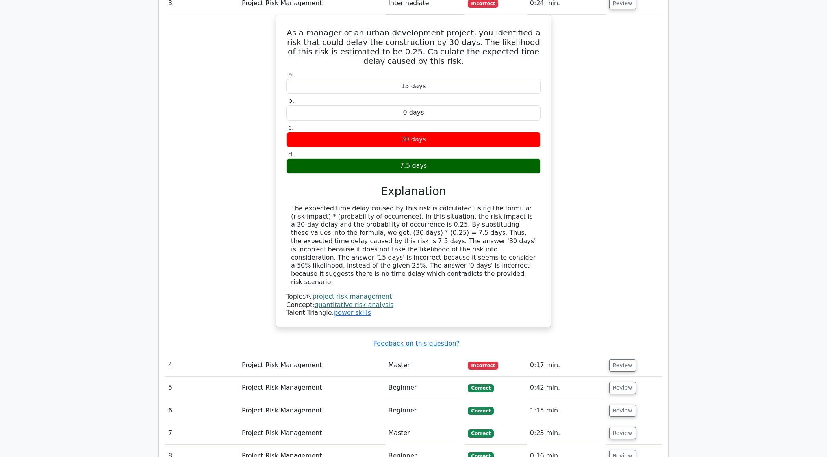
scroll to position [918, 0]
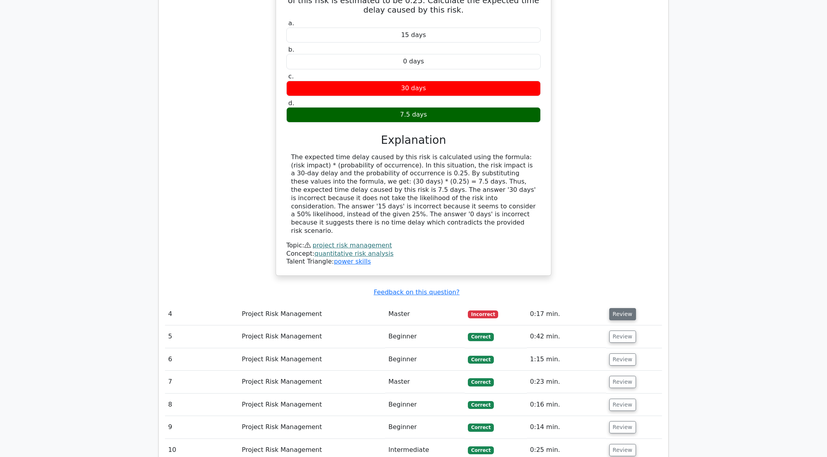
click at [620, 308] on button "Review" at bounding box center [622, 314] width 27 height 12
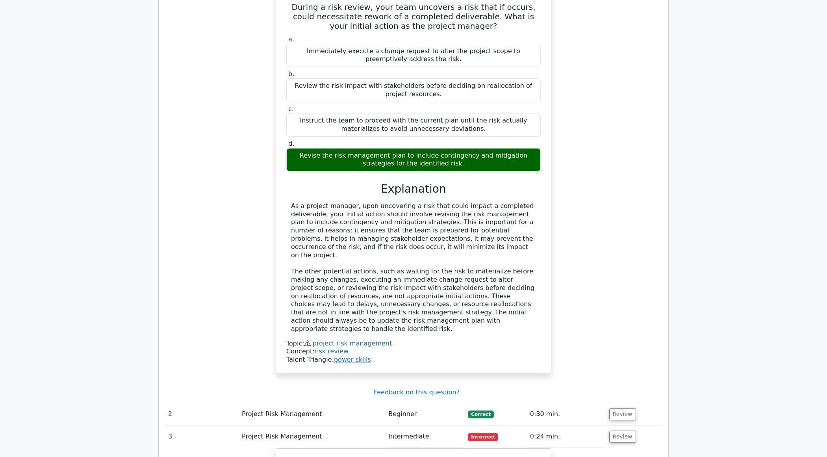
scroll to position [315, 0]
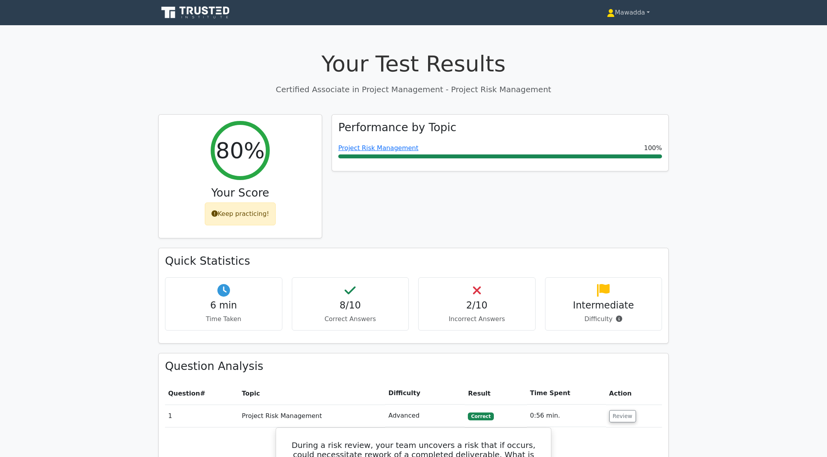
click at [617, 8] on link "Mawadda" at bounding box center [628, 13] width 81 height 16
click at [617, 26] on link "Profile" at bounding box center [619, 31] width 62 height 13
